Goal: Book appointment/travel/reservation

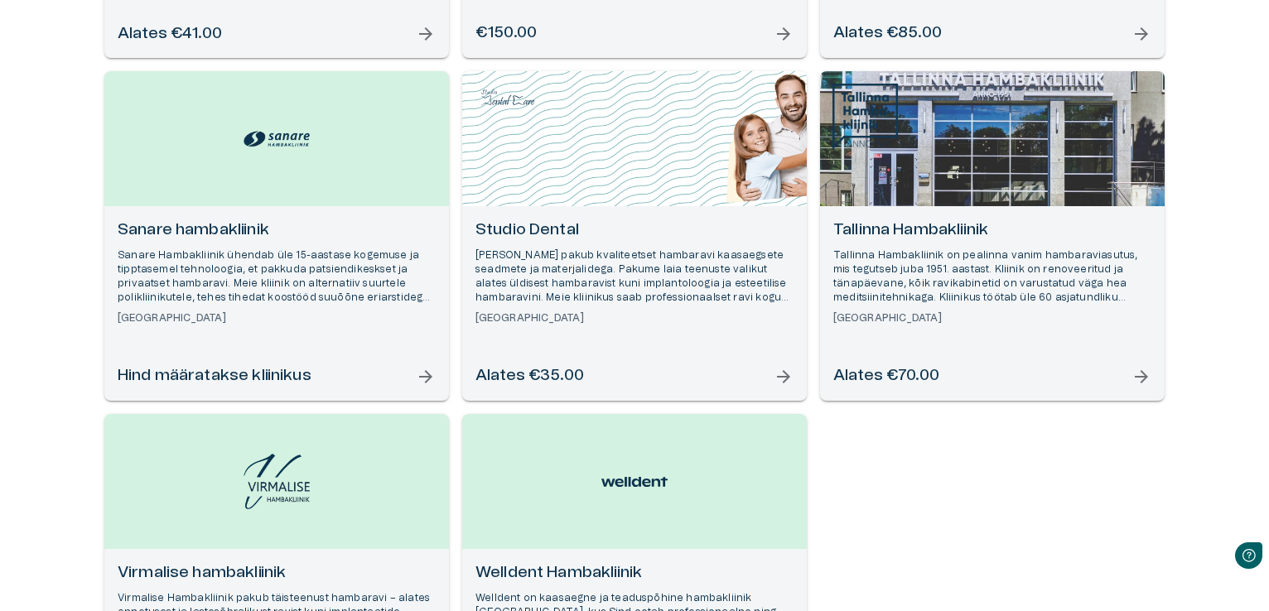
scroll to position [1127, 0]
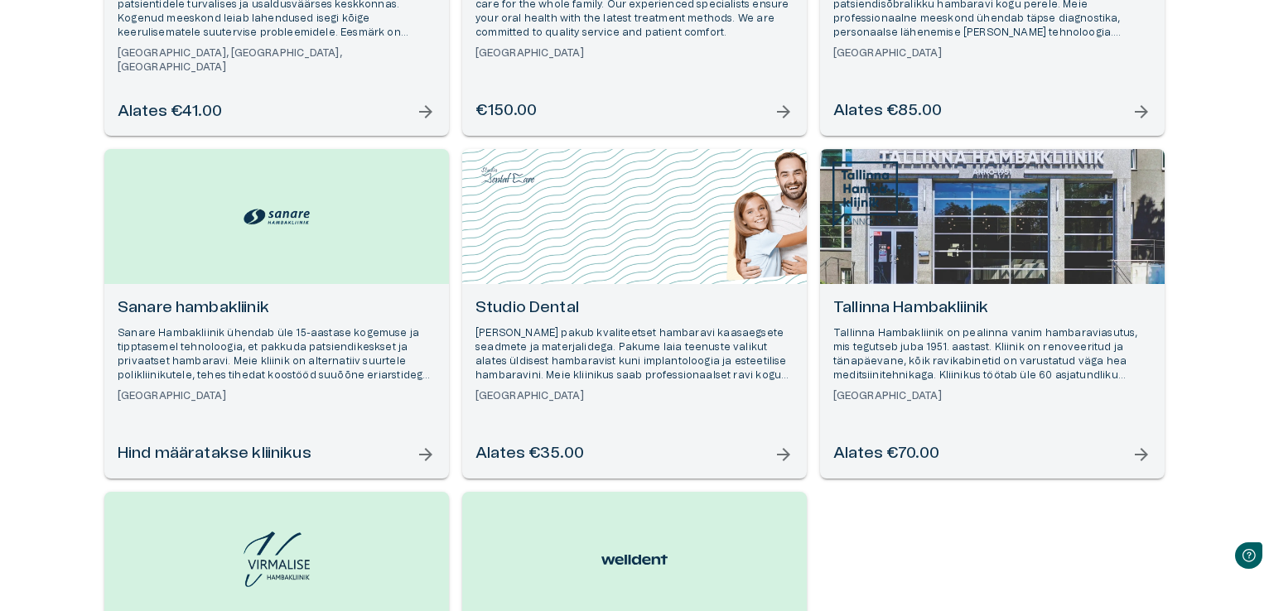
drag, startPoint x: 440, startPoint y: 339, endPoint x: 351, endPoint y: 348, distance: 89.1
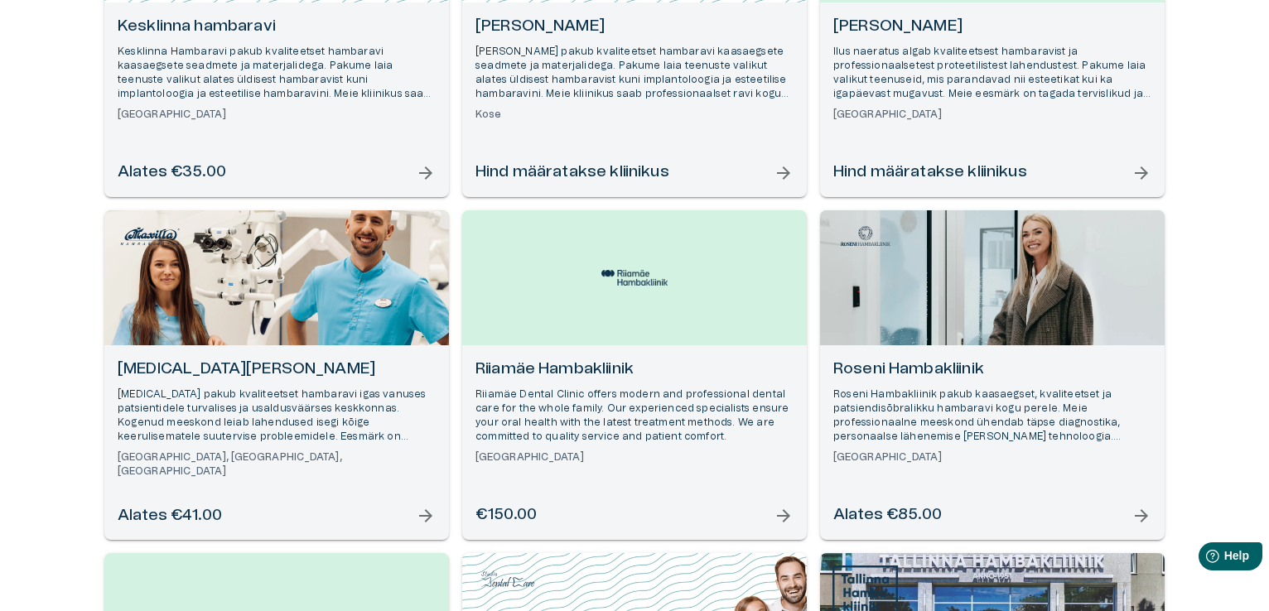
scroll to position [795, 0]
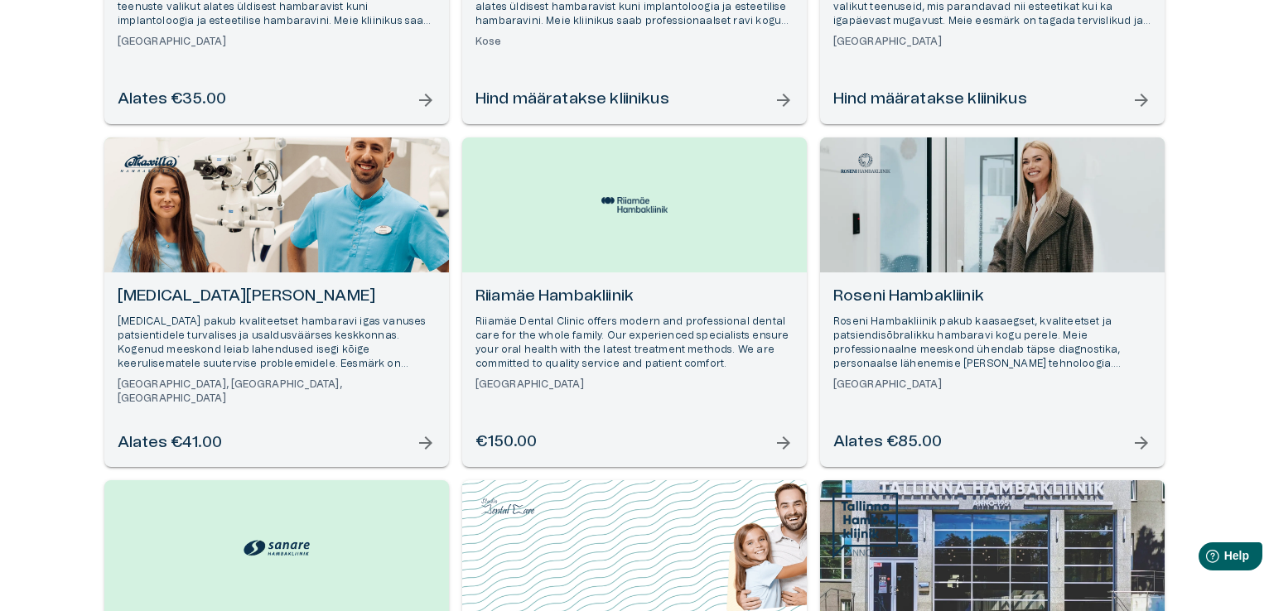
drag, startPoint x: 479, startPoint y: 285, endPoint x: 466, endPoint y: 284, distance: 12.5
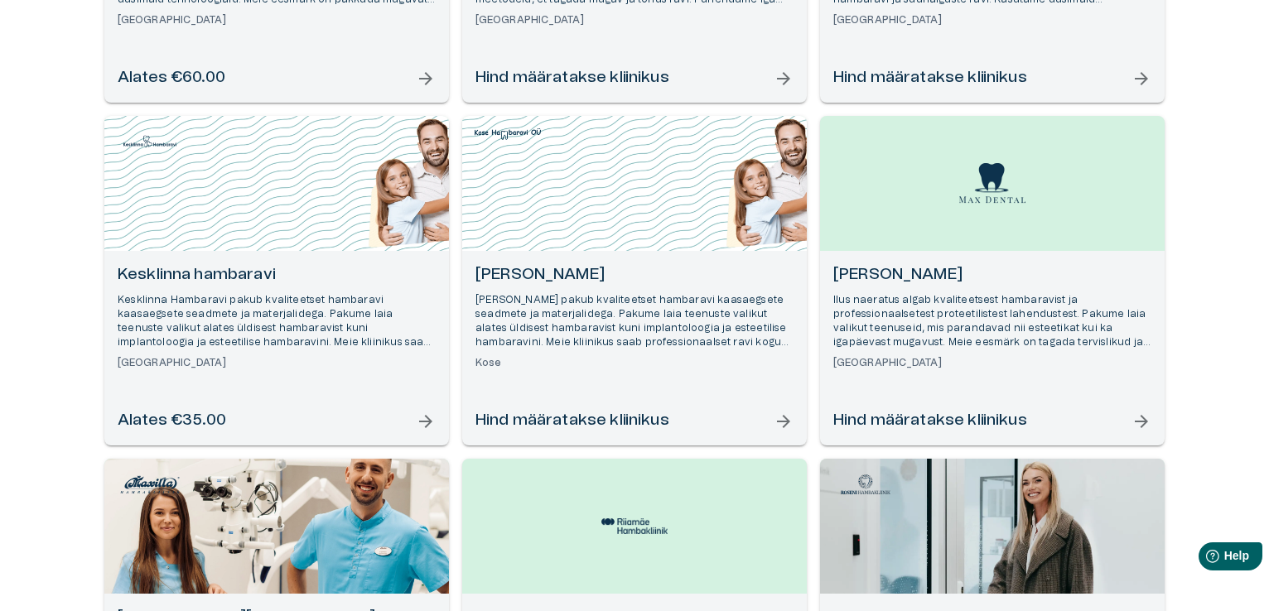
scroll to position [381, 0]
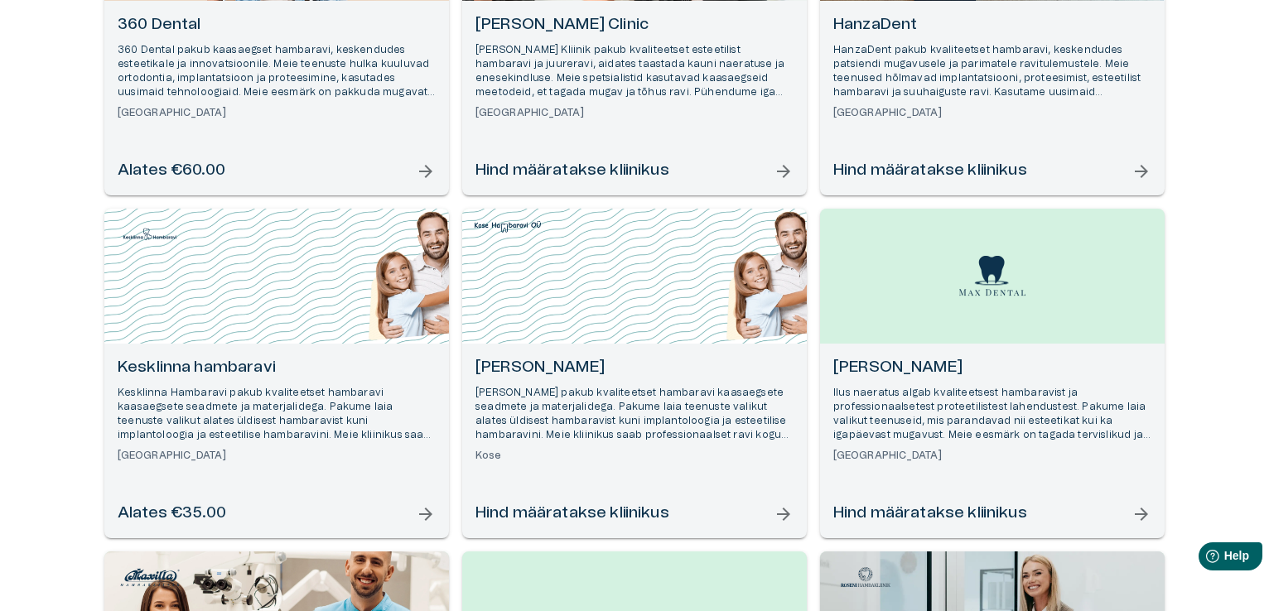
click at [219, 372] on h6 "Kesklinna hambaravi" at bounding box center [277, 368] width 318 height 22
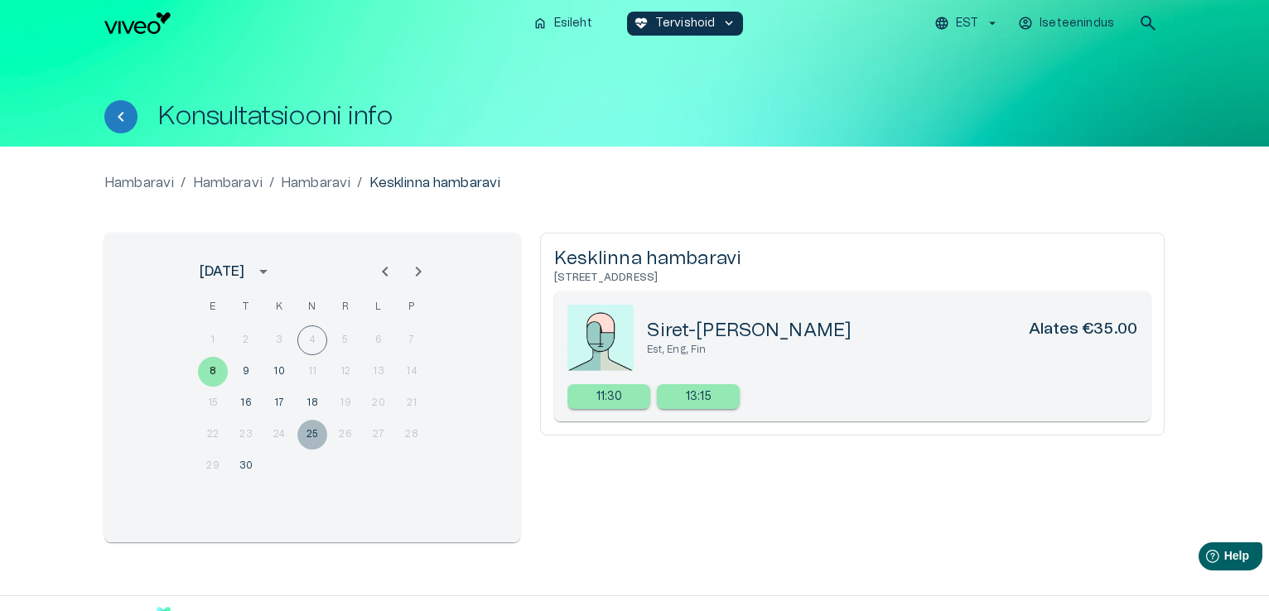
click at [312, 434] on button "25" at bounding box center [312, 435] width 30 height 30
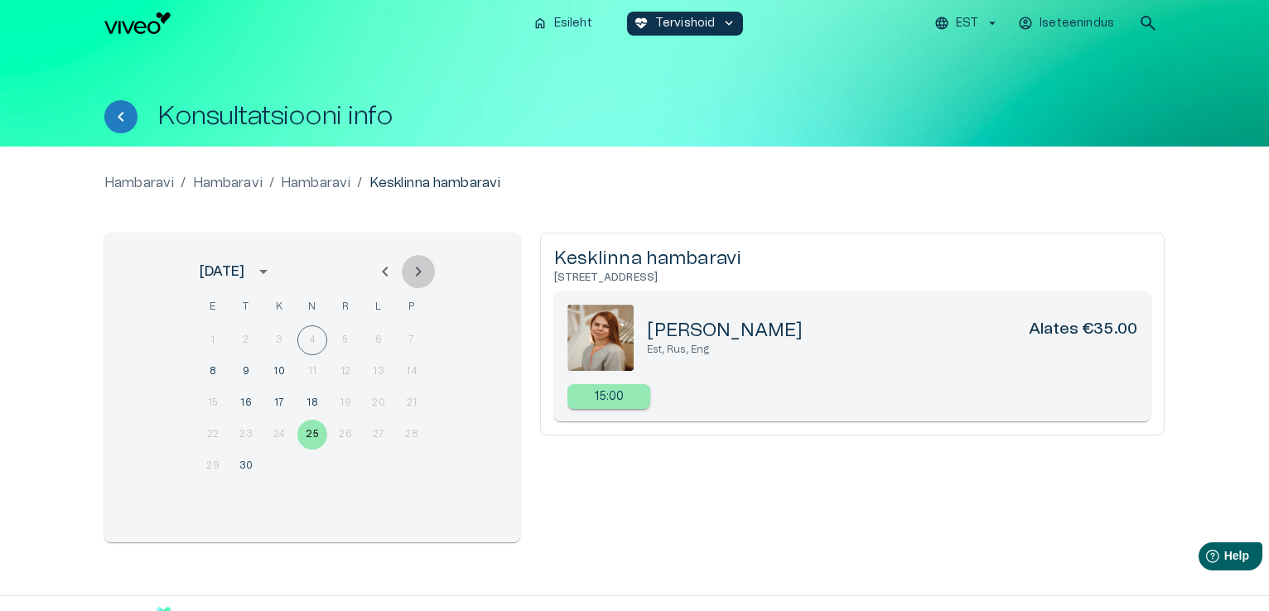
click at [417, 275] on icon "Next month" at bounding box center [419, 272] width 6 height 10
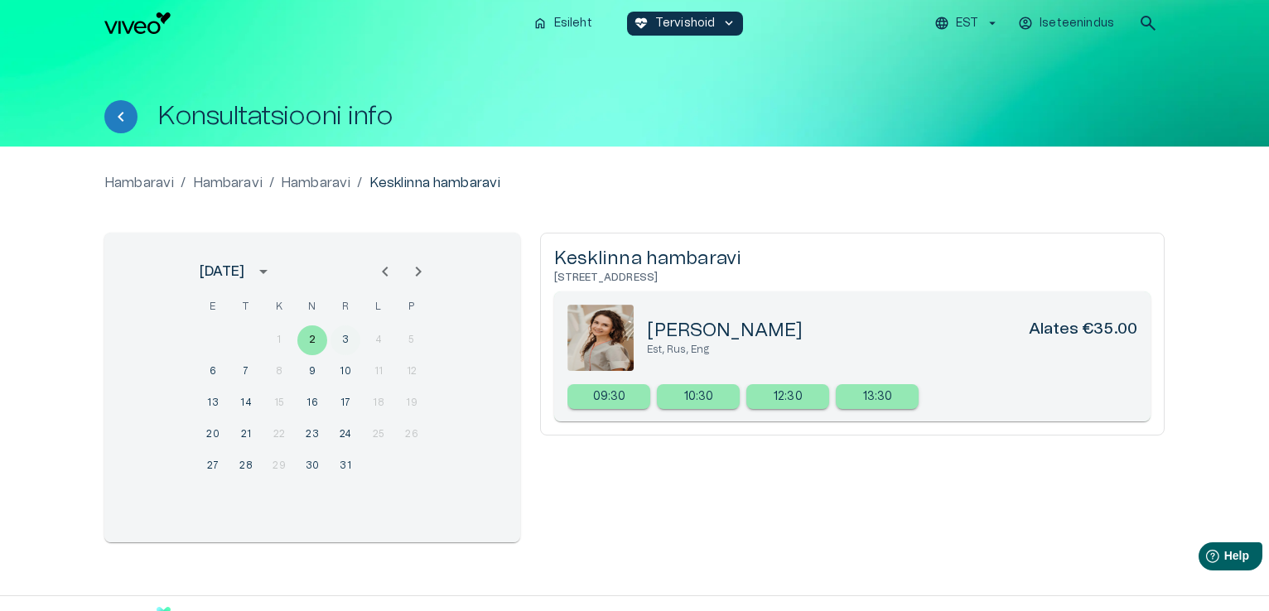
click at [348, 339] on button "3" at bounding box center [346, 341] width 30 height 30
click at [383, 273] on icon "Previous month" at bounding box center [385, 272] width 20 height 20
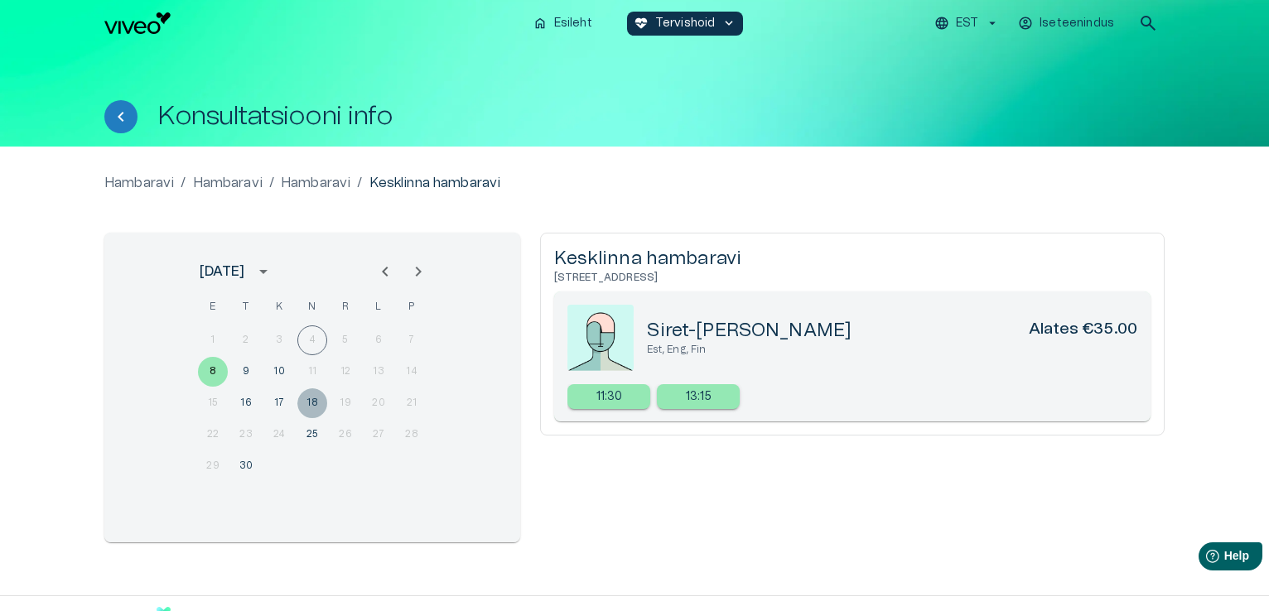
click at [314, 404] on button "18" at bounding box center [312, 404] width 30 height 30
click at [312, 433] on button "25" at bounding box center [312, 435] width 30 height 30
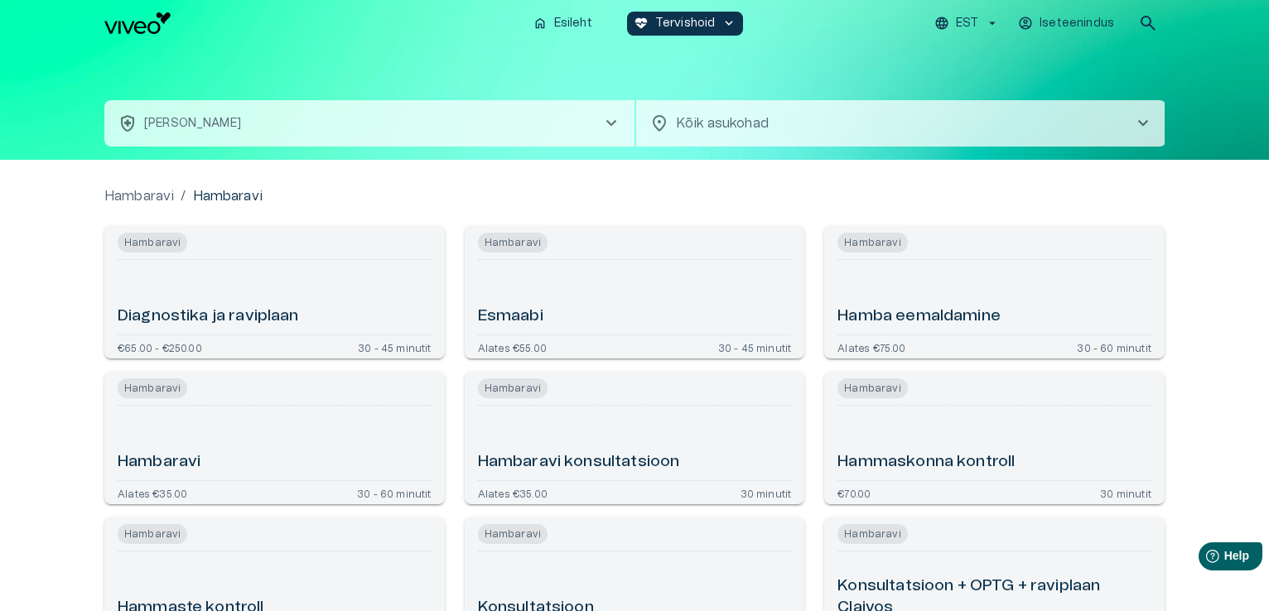
click at [613, 127] on span "chevron_right" at bounding box center [612, 124] width 20 height 20
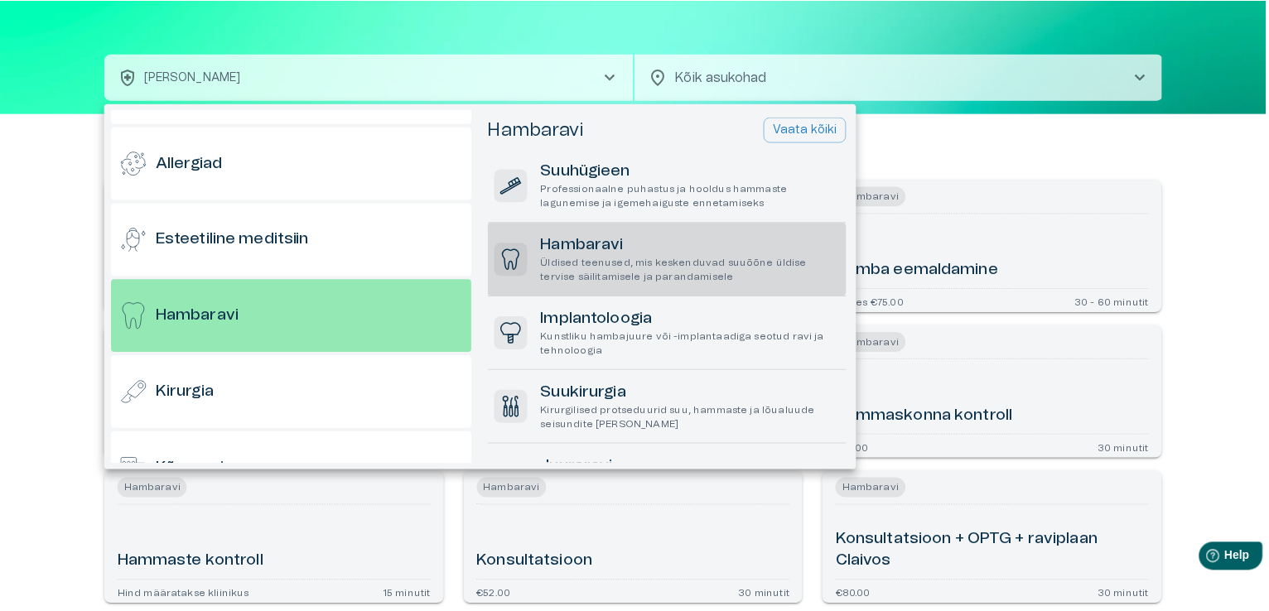
scroll to position [89, 0]
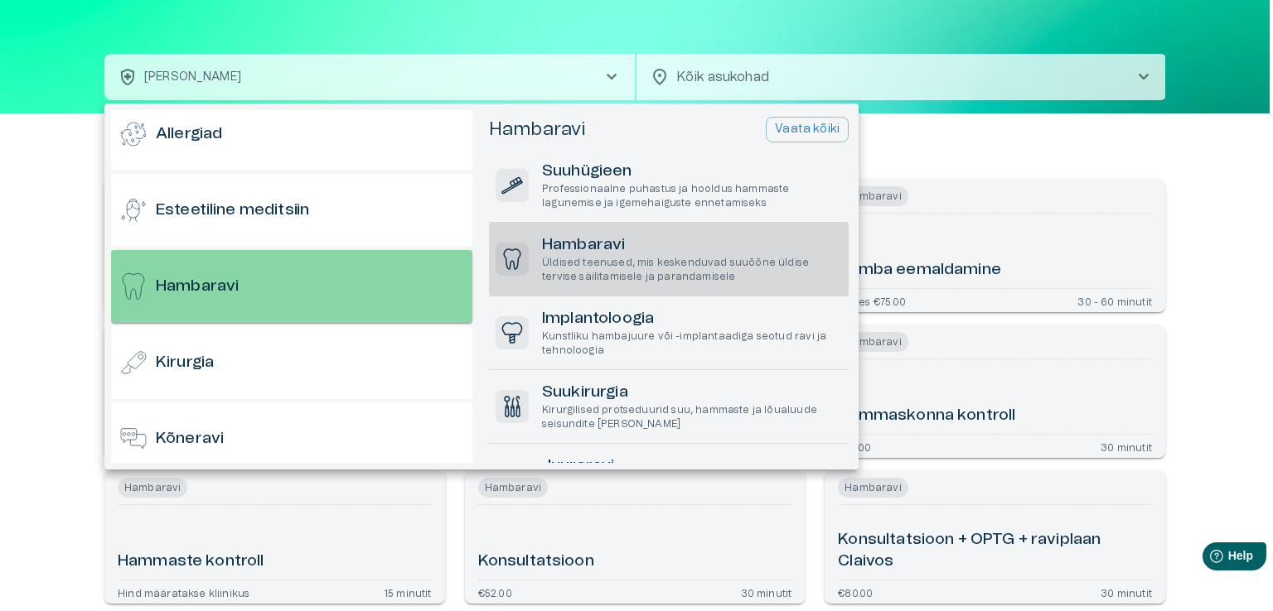
click at [363, 284] on div "Hambaravi" at bounding box center [291, 286] width 361 height 73
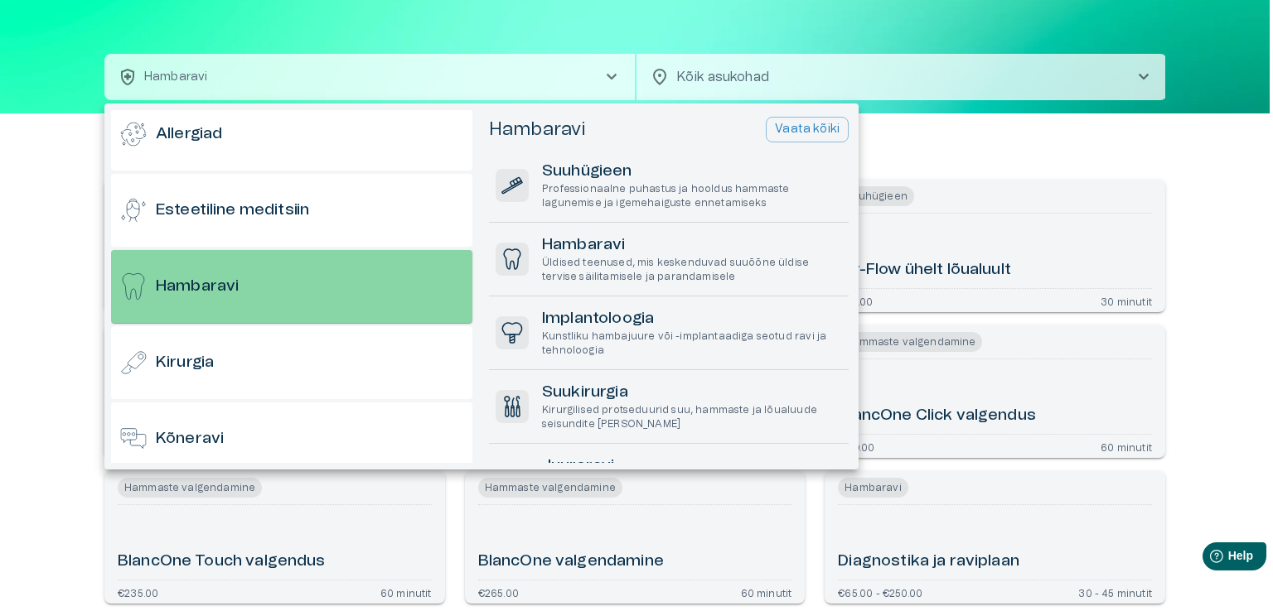
click at [363, 284] on div "Hambaravi" at bounding box center [291, 286] width 361 height 73
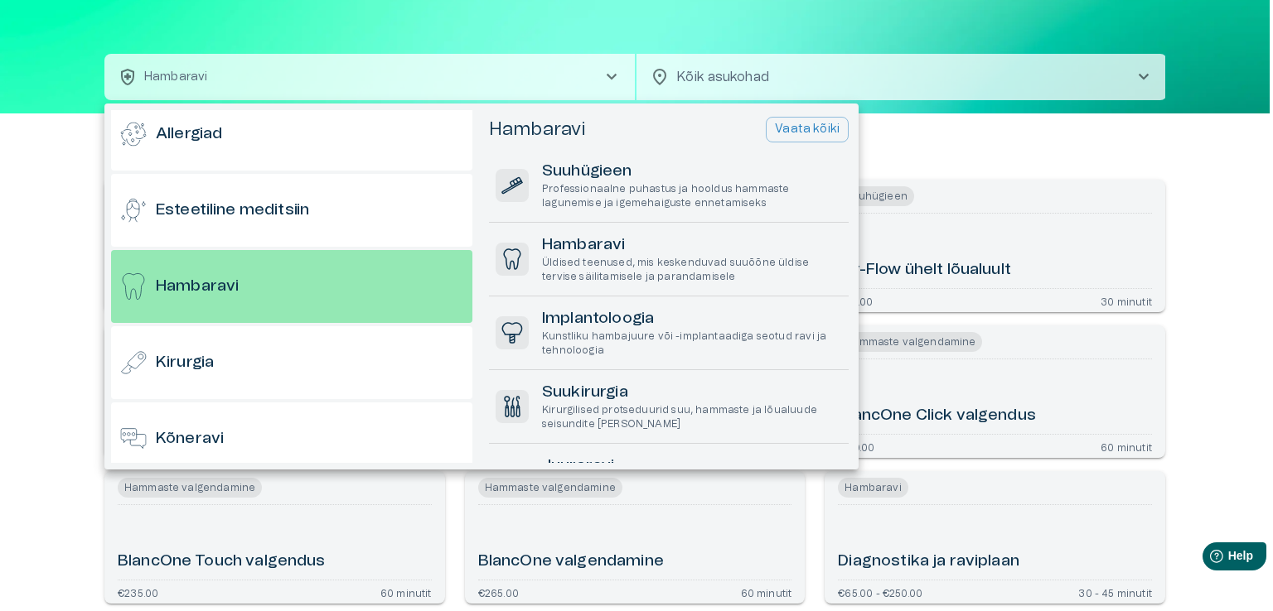
click at [930, 150] on div at bounding box center [636, 305] width 1273 height 611
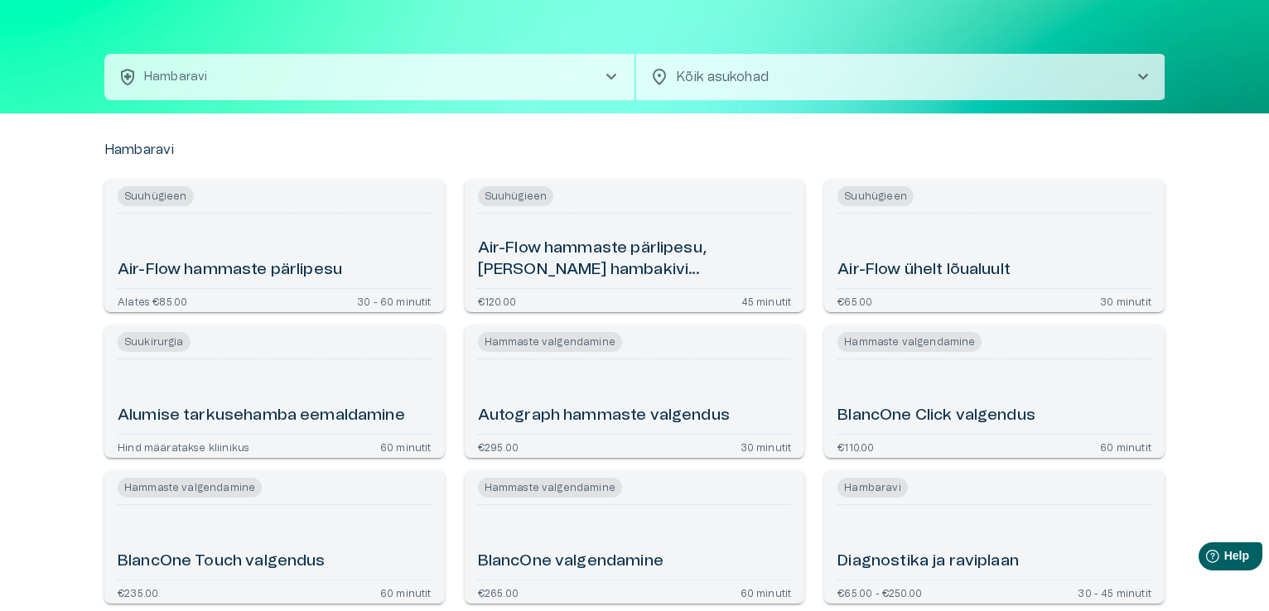
click at [1143, 73] on span "chevron_right" at bounding box center [1143, 77] width 20 height 20
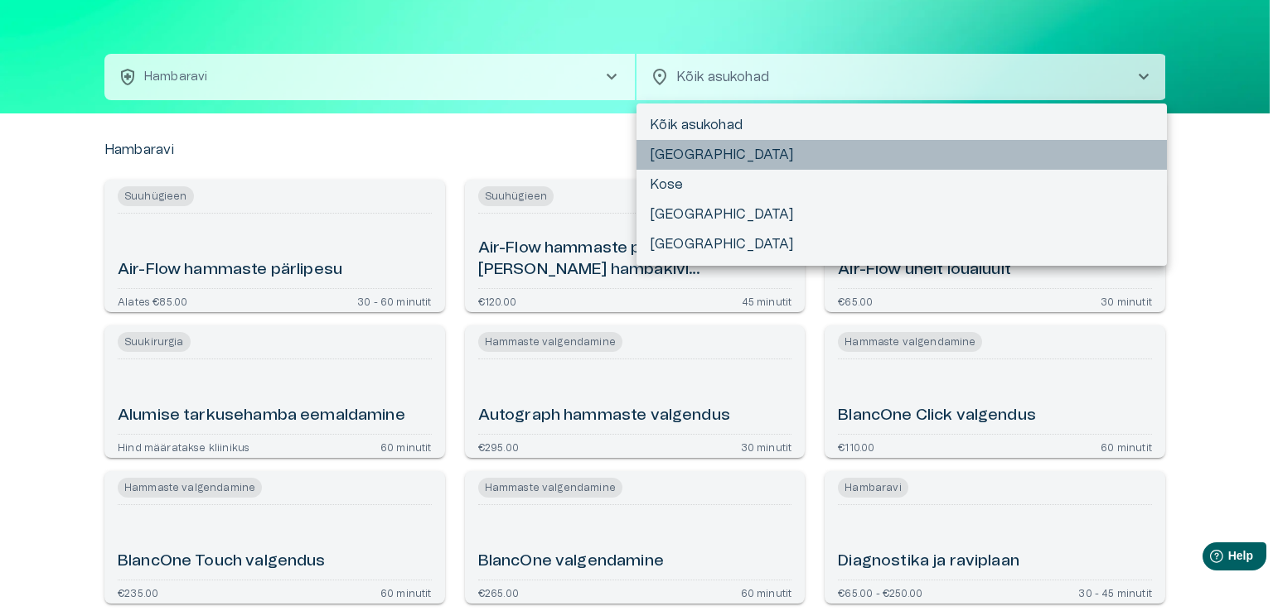
click at [719, 155] on li "[GEOGRAPHIC_DATA]" at bounding box center [901, 155] width 530 height 30
type input "**********"
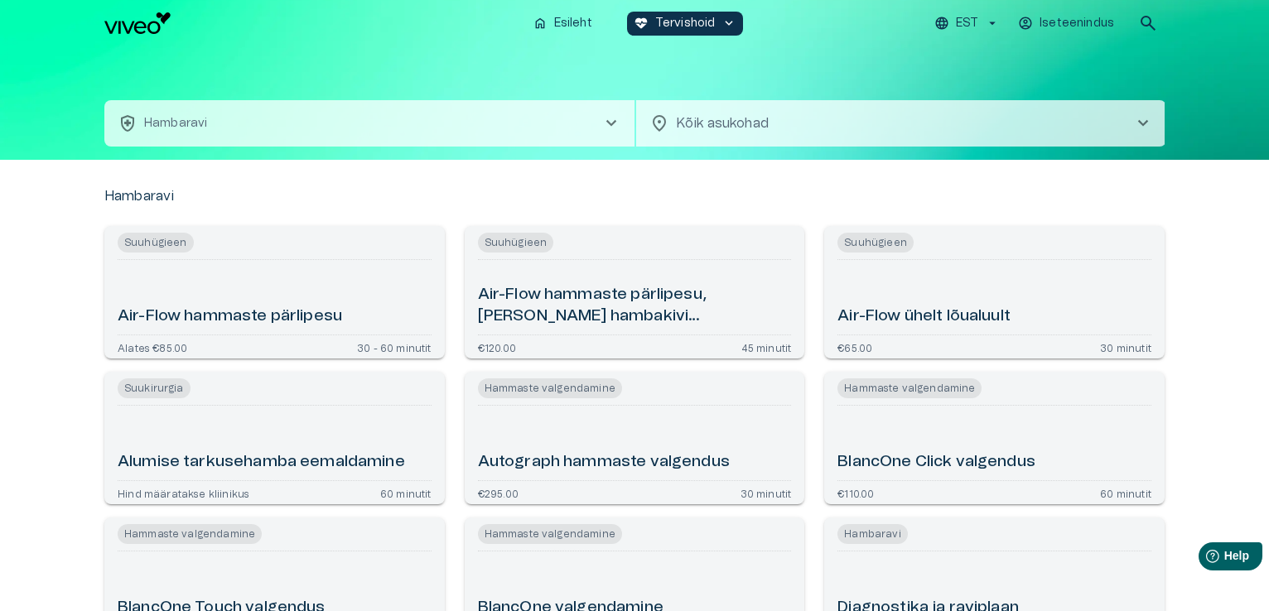
scroll to position [46, 0]
